Goal: Task Accomplishment & Management: Manage account settings

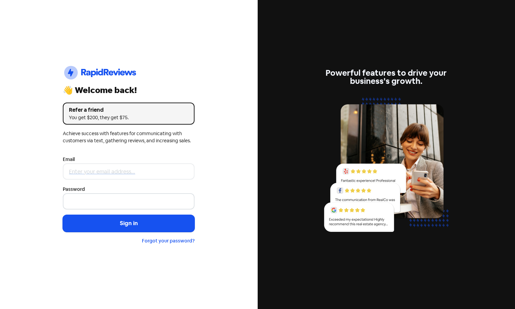
type input "[PERSON_NAME][EMAIL_ADDRESS][DOMAIN_NAME]"
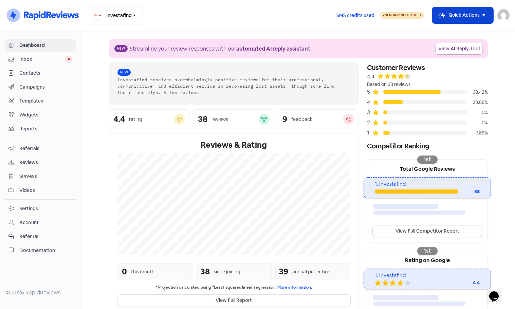
click at [460, 18] on button "Icon For Thunder-move Quick Actions" at bounding box center [463, 15] width 61 height 16
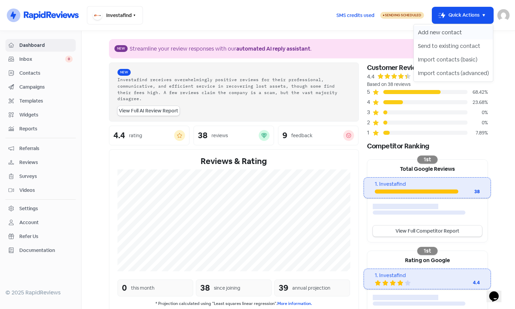
click at [445, 31] on button "Add new contact" at bounding box center [453, 33] width 79 height 14
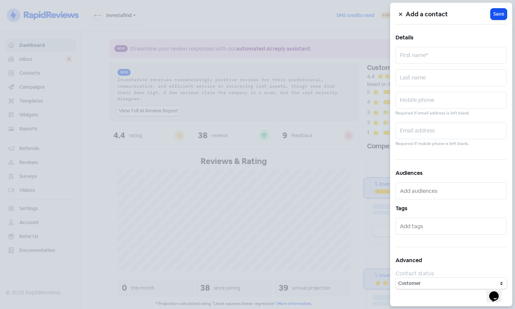
click at [401, 14] on icon at bounding box center [400, 14] width 3 height 3
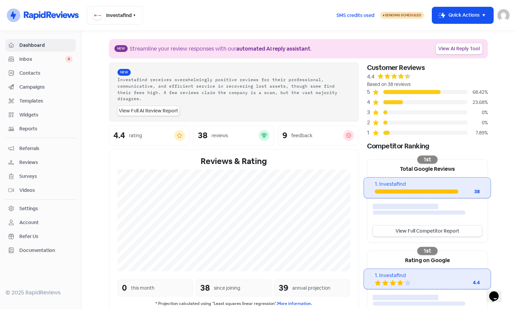
click at [505, 15] on img at bounding box center [504, 15] width 12 height 12
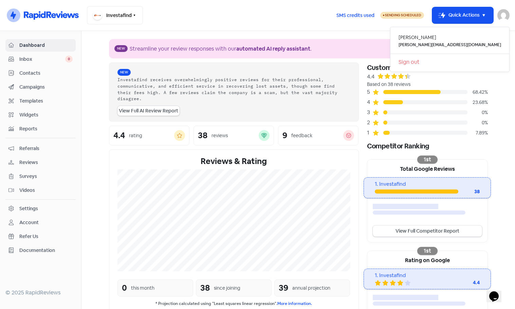
click at [33, 61] on span "Inbox" at bounding box center [42, 59] width 46 height 7
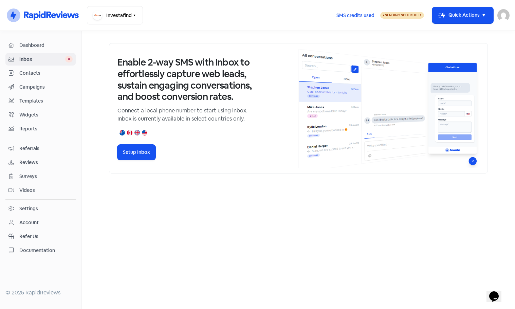
click at [24, 75] on span "Contacts" at bounding box center [45, 73] width 53 height 7
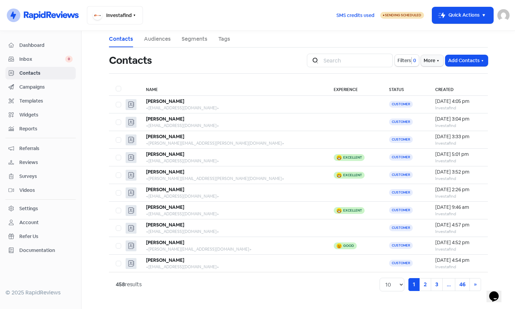
click at [507, 11] on img at bounding box center [504, 15] width 12 height 12
click at [470, 62] on link "Sign out" at bounding box center [450, 62] width 119 height 11
